Goal: Task Accomplishment & Management: Manage account settings

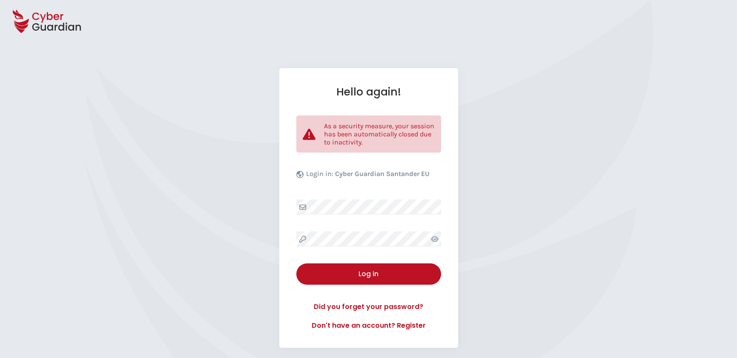
select select "English"
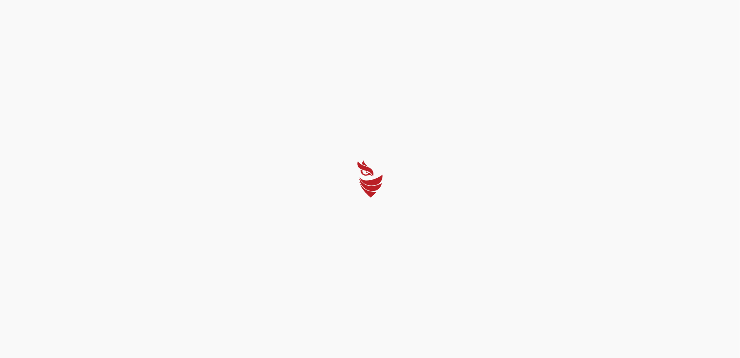
select select "English"
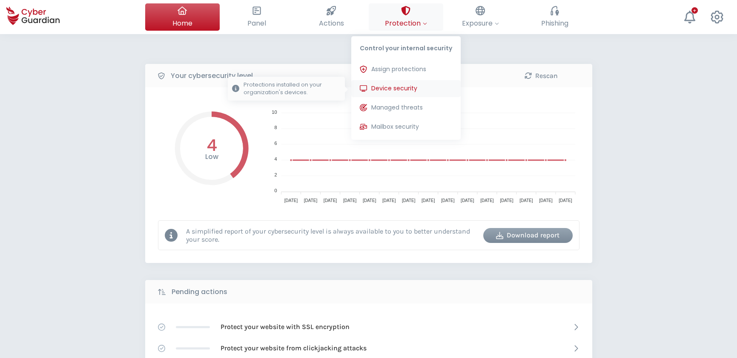
click at [391, 87] on span "Device security" at bounding box center [394, 88] width 46 height 9
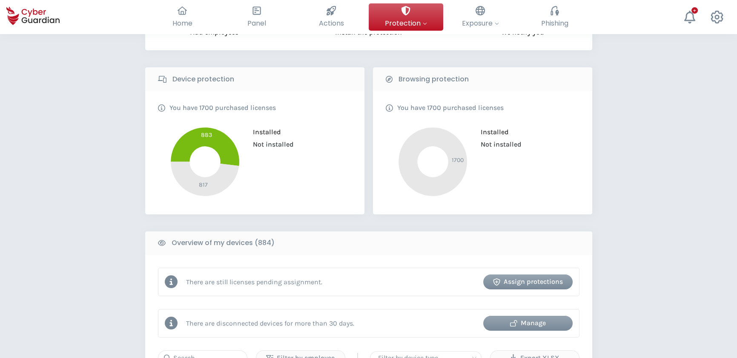
scroll to position [155, 0]
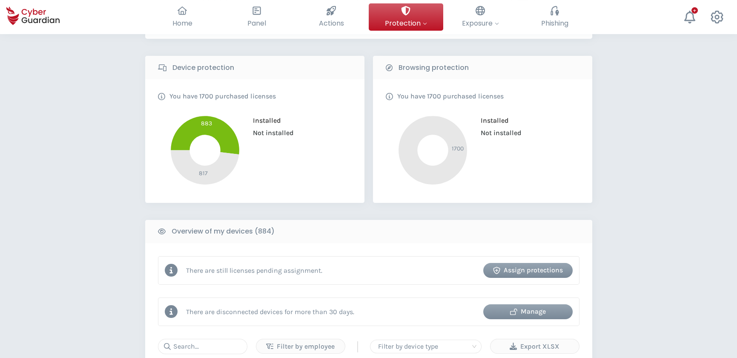
click at [111, 173] on div "PROTECTION > Device security How does it work? Add employees Install the protec…" at bounding box center [368, 357] width 737 height 957
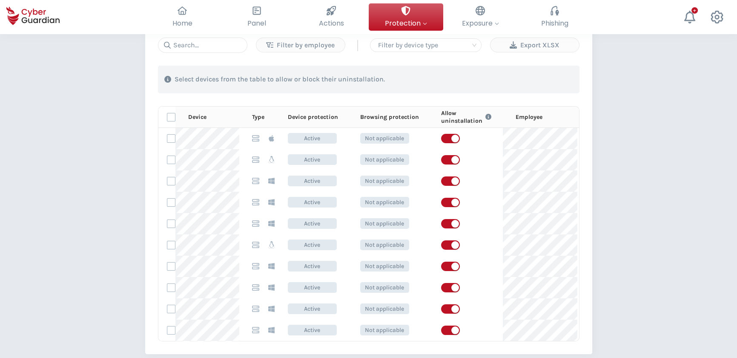
scroll to position [464, 0]
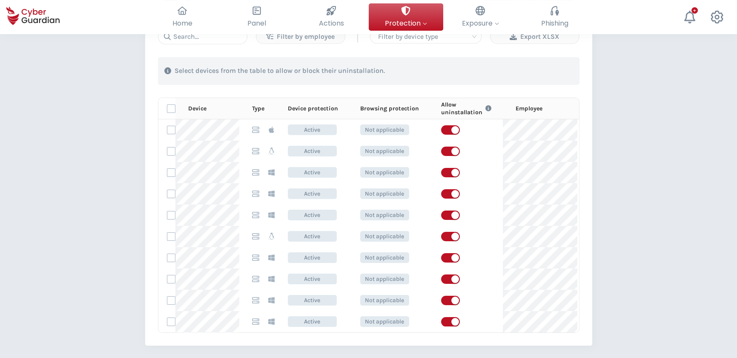
click at [119, 180] on div "PROTECTION > Device security How does it work? Add employees Install the protec…" at bounding box center [368, 48] width 737 height 957
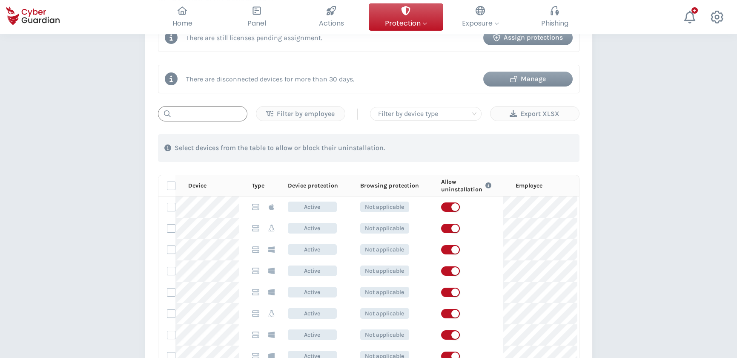
click at [190, 115] on input "text" at bounding box center [202, 113] width 89 height 15
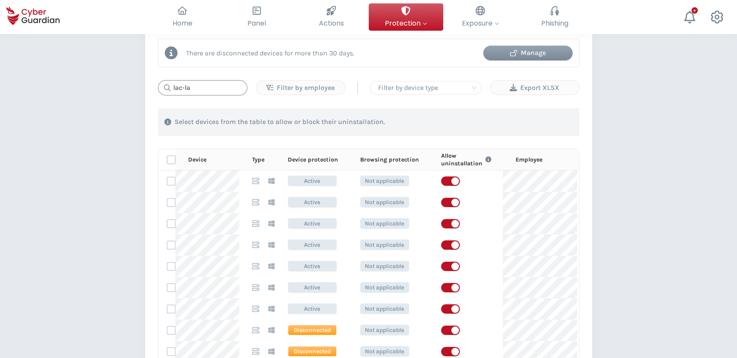
scroll to position [426, 0]
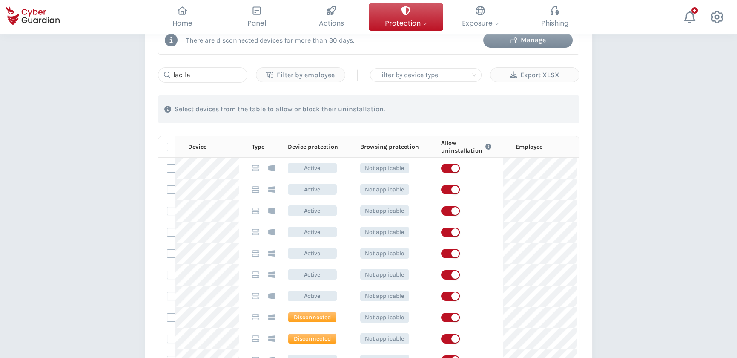
click at [125, 170] on div "PROTECTION > Device security How does it work? Add employees Install the protec…" at bounding box center [368, 86] width 737 height 957
click at [451, 166] on div "button" at bounding box center [455, 168] width 8 height 8
click at [453, 187] on div "button" at bounding box center [455, 190] width 8 height 8
click at [451, 210] on div "button" at bounding box center [455, 211] width 8 height 8
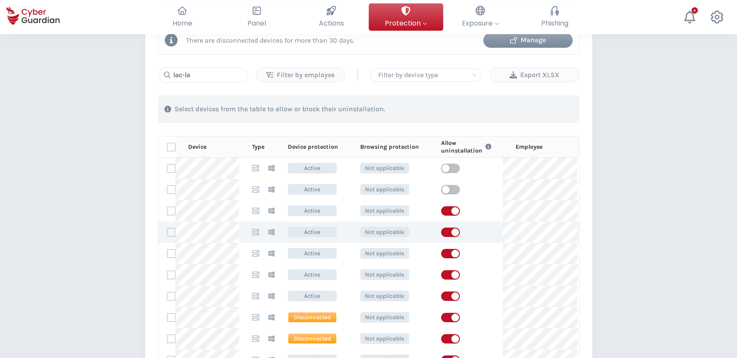
click at [451, 233] on div "button" at bounding box center [455, 232] width 8 height 8
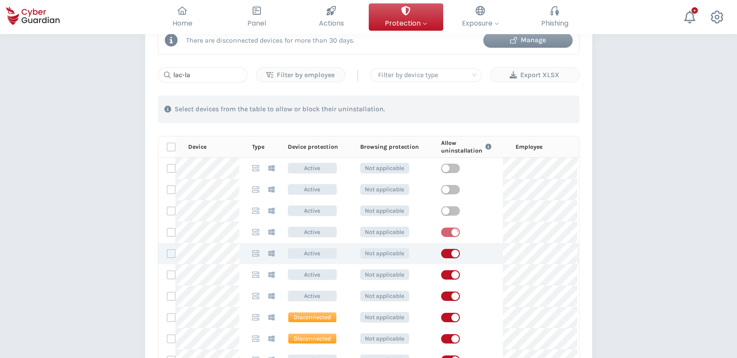
click at [451, 250] on div "button" at bounding box center [455, 254] width 8 height 8
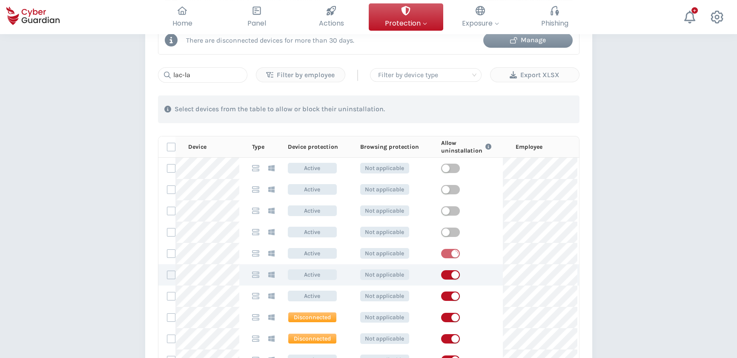
click at [452, 275] on div "button" at bounding box center [455, 275] width 8 height 8
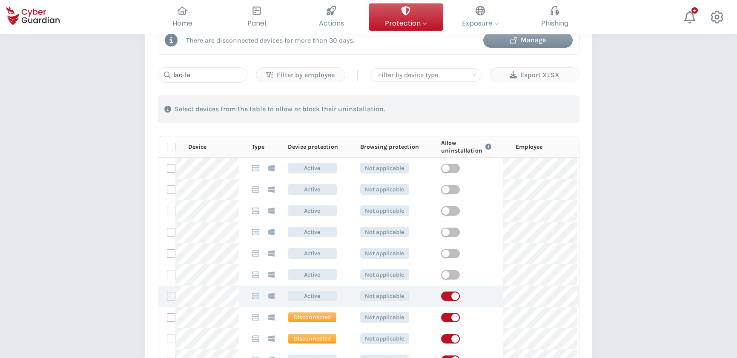
click at [451, 293] on div "button" at bounding box center [455, 296] width 8 height 8
click at [654, 293] on div "PROTECTION > Device security How does it work? Add employees Install the protec…" at bounding box center [368, 86] width 737 height 957
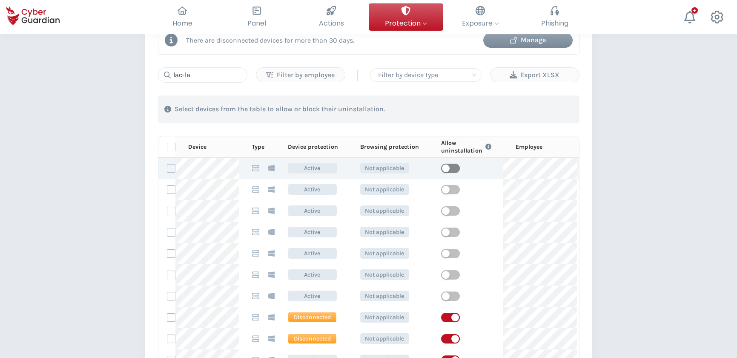
click at [445, 165] on div "button" at bounding box center [446, 168] width 8 height 8
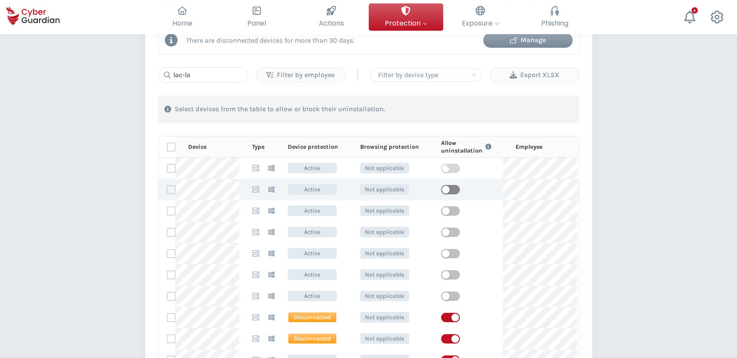
click at [445, 188] on div "button" at bounding box center [446, 190] width 8 height 8
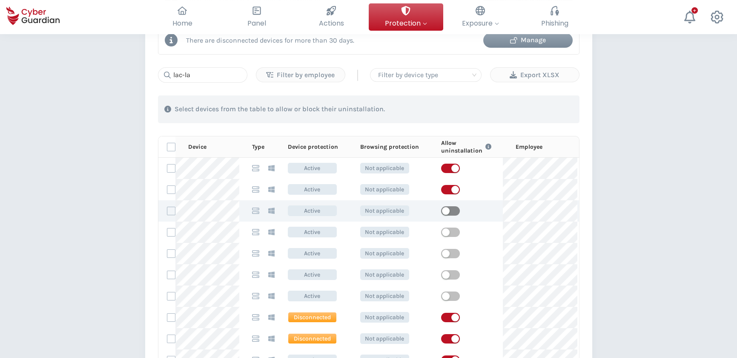
click at [447, 213] on div "button" at bounding box center [446, 211] width 8 height 8
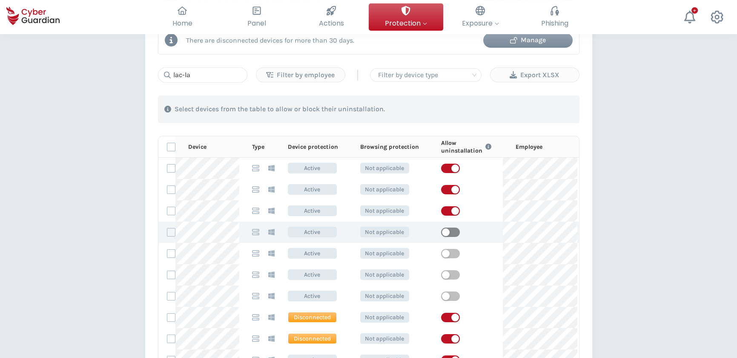
click at [443, 230] on div "button" at bounding box center [446, 232] width 8 height 8
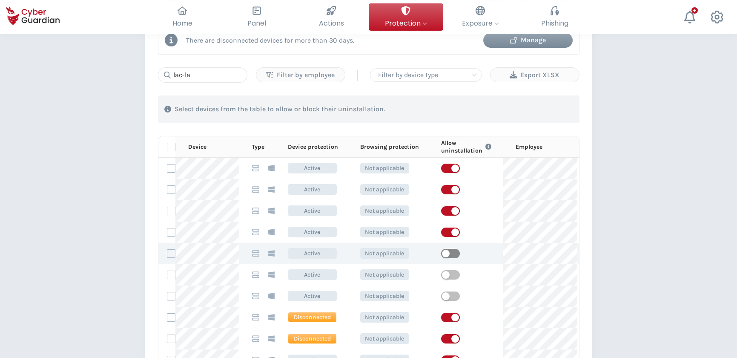
click at [445, 256] on div "button" at bounding box center [446, 254] width 8 height 8
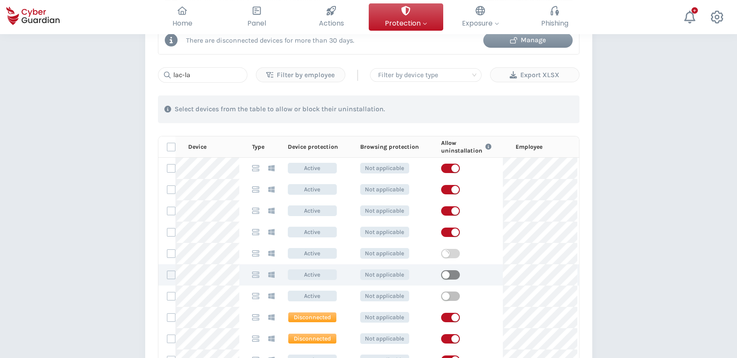
click at [443, 272] on div "button" at bounding box center [446, 275] width 8 height 8
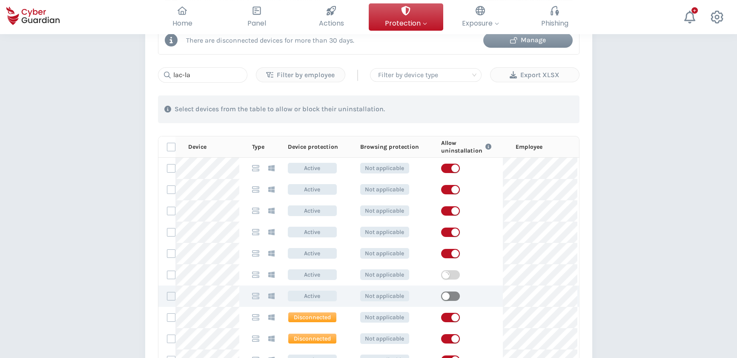
click at [448, 297] on span "button" at bounding box center [450, 295] width 19 height 9
click at [91, 190] on div "PROTECTION > Device security How does it work? Add employees Install the protec…" at bounding box center [368, 86] width 737 height 957
click at [206, 71] on input "lac-la" at bounding box center [202, 74] width 89 height 15
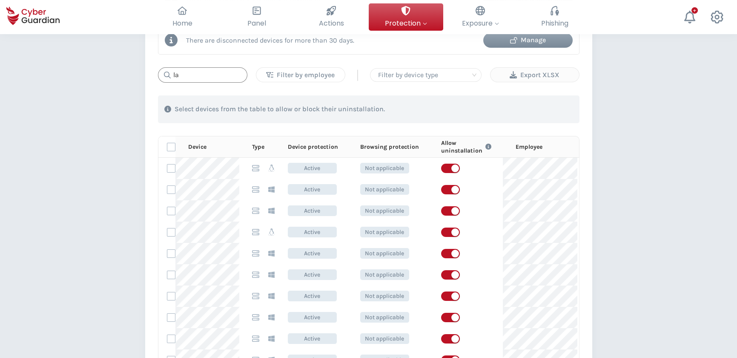
type input "l"
click at [405, 78] on div at bounding box center [426, 75] width 102 height 12
type input "intern"
click at [391, 106] on div "Server" at bounding box center [426, 105] width 98 height 9
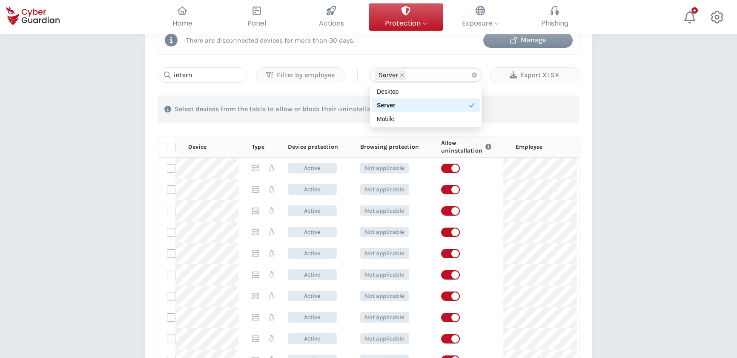
click at [403, 101] on div "Server" at bounding box center [423, 105] width 92 height 9
click at [320, 96] on div "Select devices from the table to allow or block their uninstallation." at bounding box center [369, 109] width 422 height 28
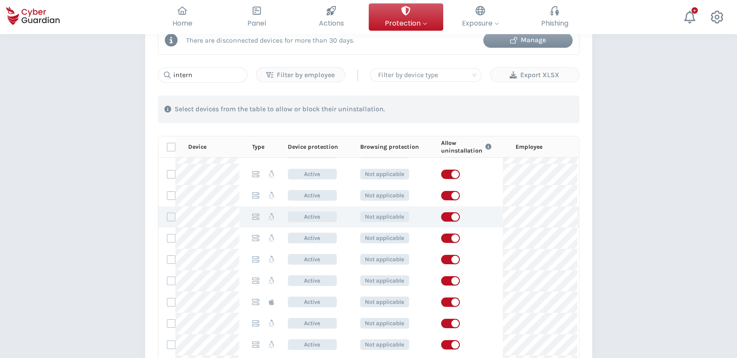
scroll to position [232, 0]
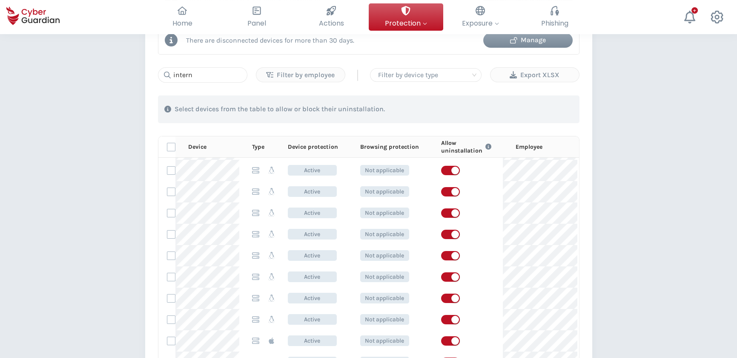
click at [673, 180] on div "PROTECTION > Device security How does it work? Add employees Install the protec…" at bounding box center [368, 86] width 737 height 957
drag, startPoint x: 716, startPoint y: 171, endPoint x: 664, endPoint y: 177, distance: 51.9
click at [716, 171] on div "PROTECTION > Device security How does it work? Add employees Install the protec…" at bounding box center [368, 86] width 737 height 957
click at [451, 168] on div "button" at bounding box center [455, 171] width 8 height 8
click at [451, 189] on div "button" at bounding box center [455, 192] width 8 height 8
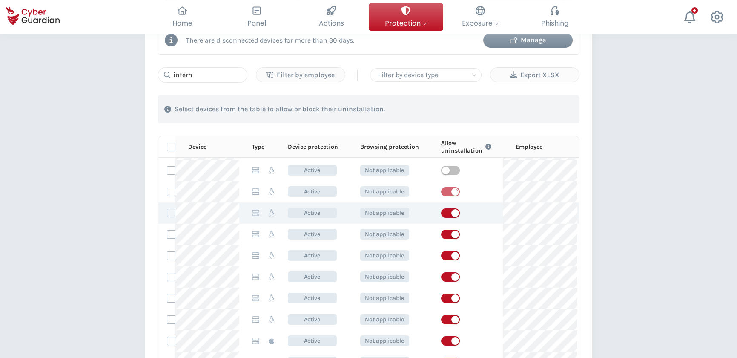
click at [451, 213] on div "button" at bounding box center [455, 213] width 8 height 8
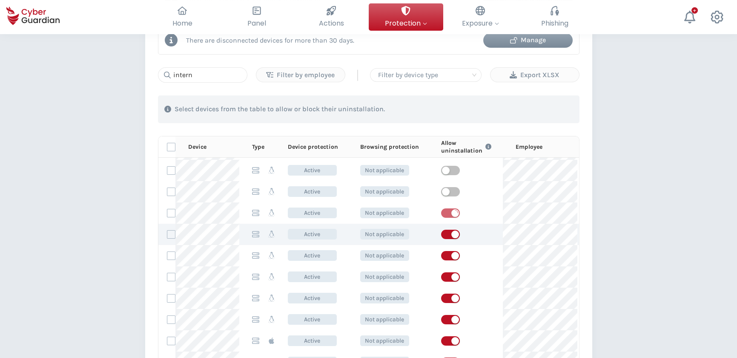
click at [451, 233] on div "button" at bounding box center [455, 234] width 8 height 8
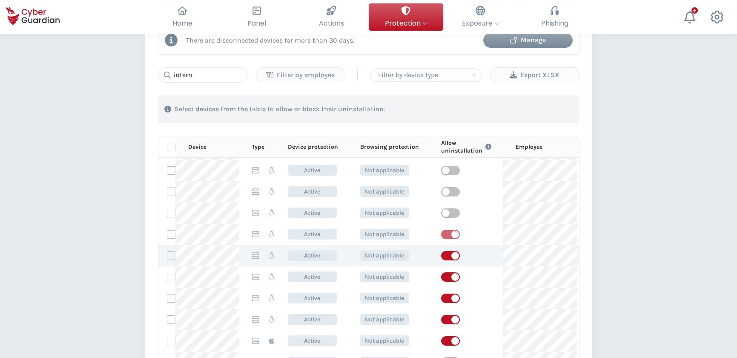
click at [451, 253] on div "button" at bounding box center [455, 256] width 8 height 8
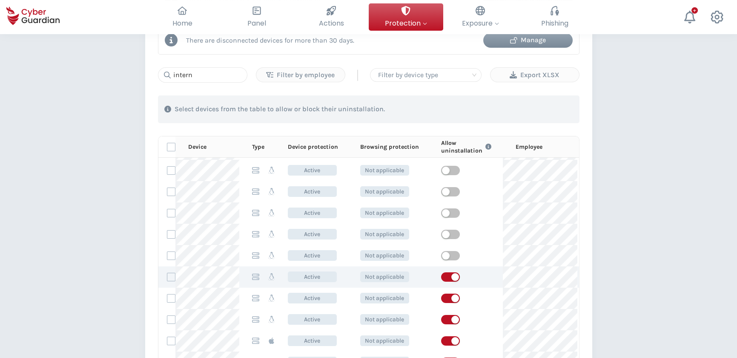
drag, startPoint x: 451, startPoint y: 277, endPoint x: 452, endPoint y: 285, distance: 8.5
click at [451, 277] on div "button" at bounding box center [455, 277] width 8 height 8
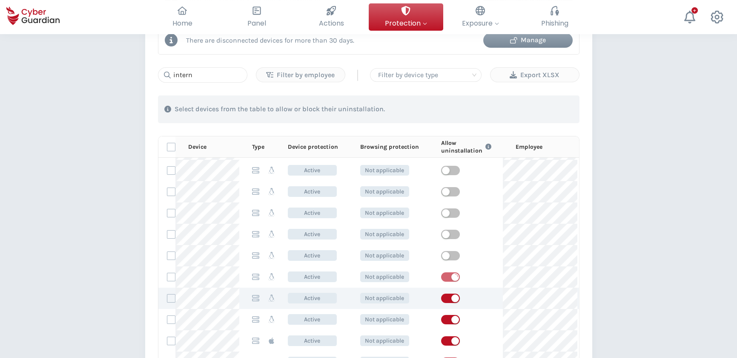
click at [451, 295] on div "button" at bounding box center [455, 298] width 8 height 8
click at [706, 183] on div "PROTECTION > Device security How does it work? Add employees Install the protec…" at bounding box center [368, 86] width 737 height 957
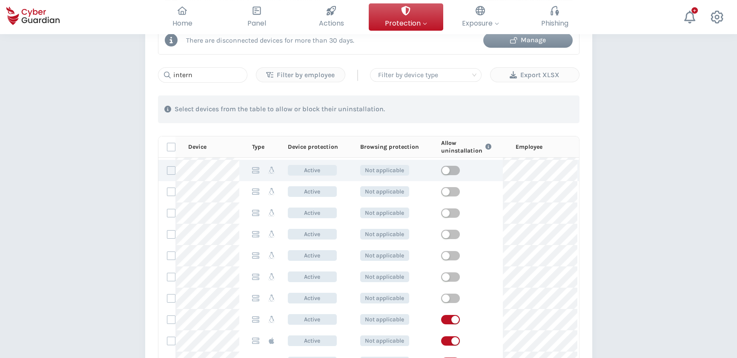
click at [440, 165] on td at bounding box center [465, 170] width 75 height 21
click at [442, 168] on div "button" at bounding box center [446, 171] width 8 height 8
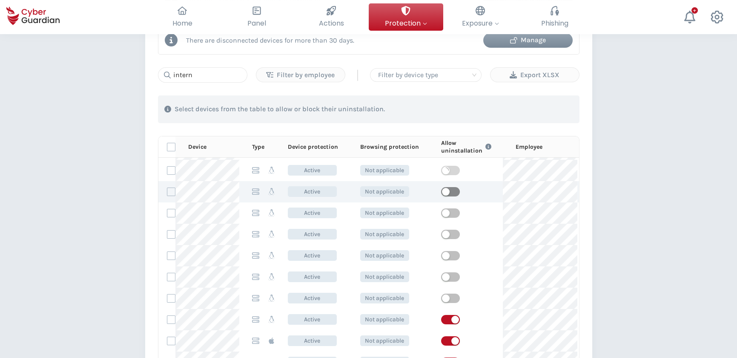
click at [442, 191] on div "button" at bounding box center [446, 192] width 8 height 8
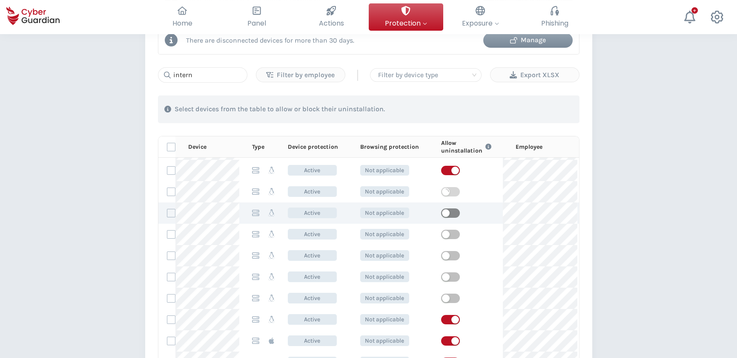
click at [445, 210] on div "button" at bounding box center [446, 213] width 8 height 8
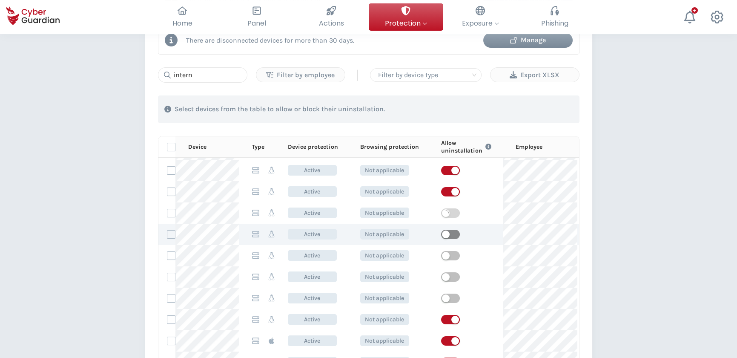
click at [444, 233] on div "button" at bounding box center [446, 234] width 8 height 8
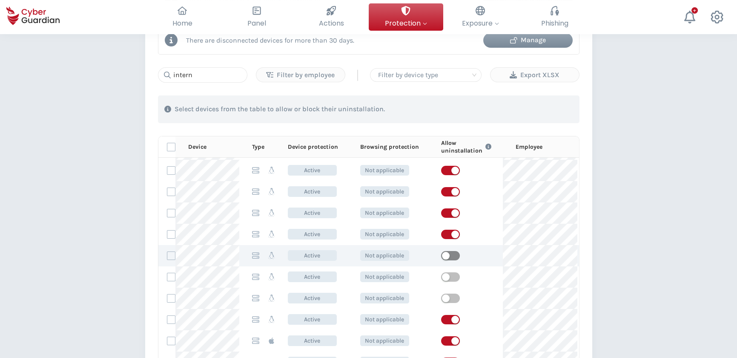
click at [445, 254] on div "button" at bounding box center [446, 256] width 8 height 8
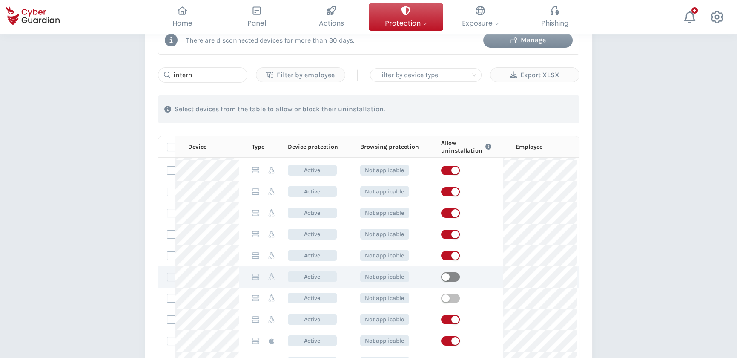
click at [445, 277] on div "button" at bounding box center [446, 277] width 8 height 8
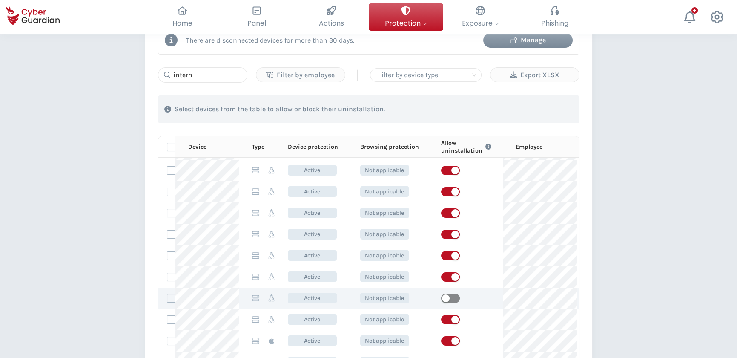
drag, startPoint x: 444, startPoint y: 295, endPoint x: 490, endPoint y: 303, distance: 46.2
click at [444, 296] on div "button" at bounding box center [446, 298] width 8 height 8
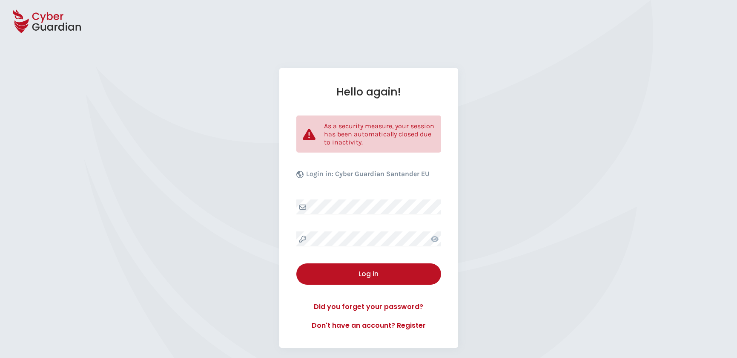
select select "English"
